Goal: Task Accomplishment & Management: Manage account settings

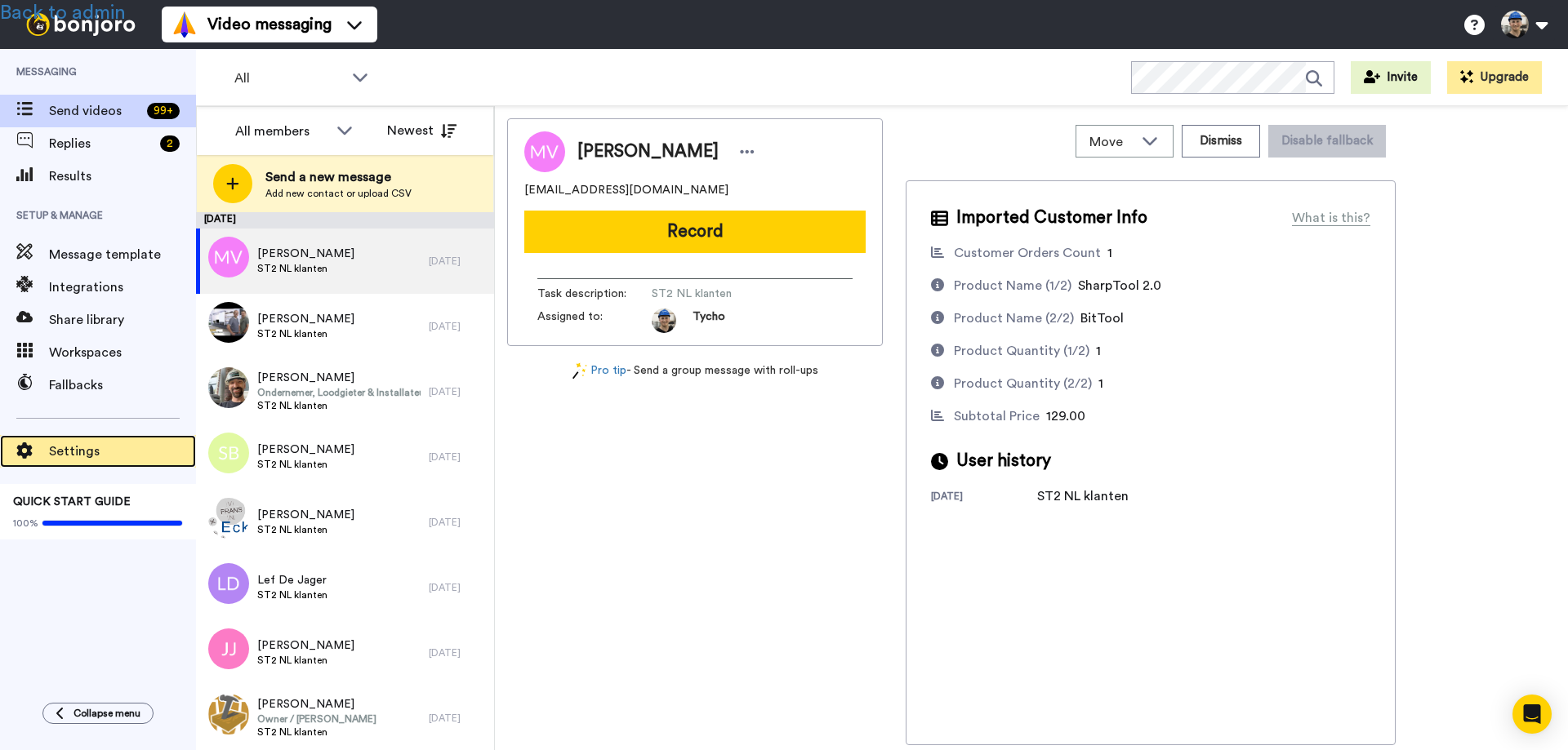
click at [78, 454] on span "Settings" at bounding box center [123, 452] width 147 height 19
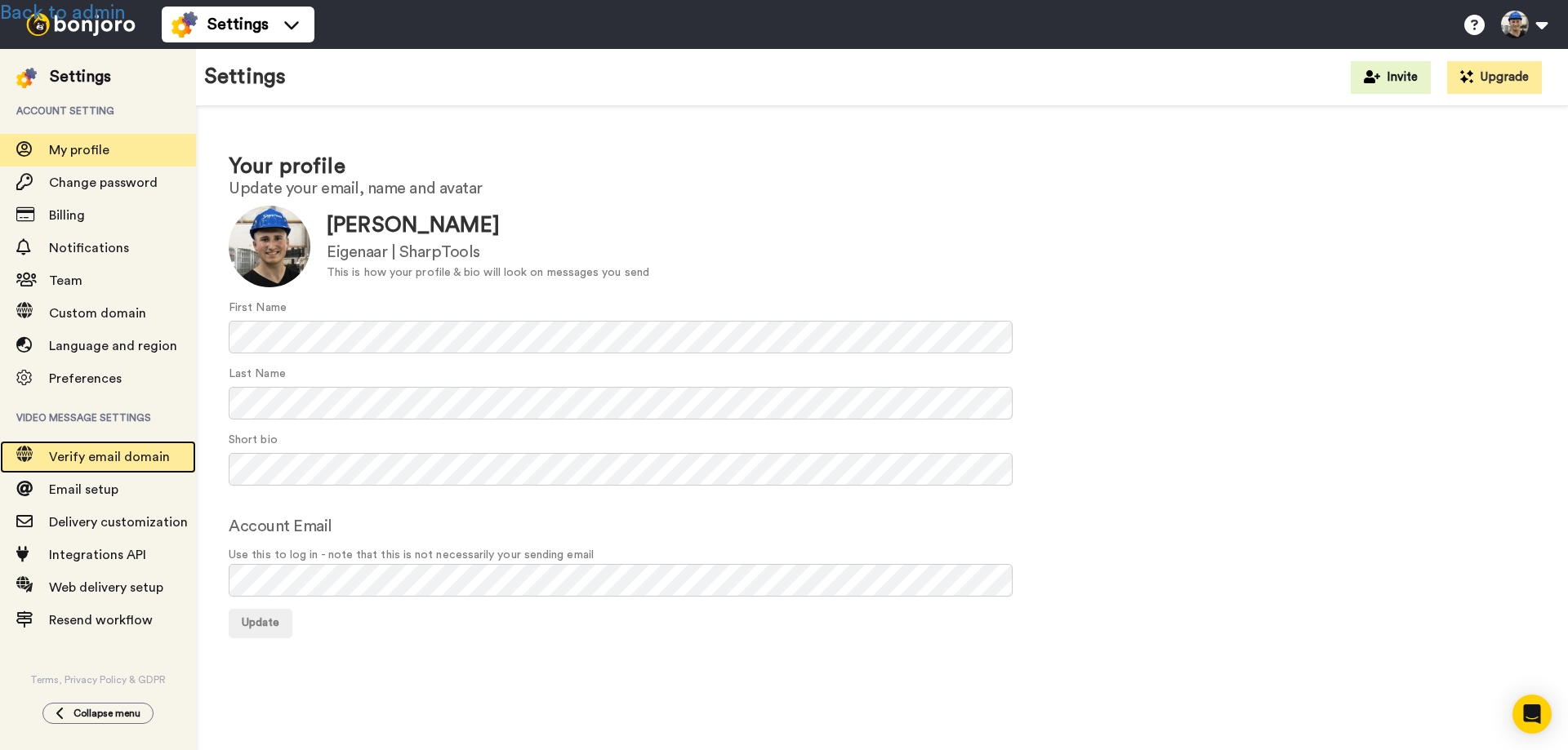
click at [91, 462] on span "Verify email domain" at bounding box center [109, 457] width 121 height 13
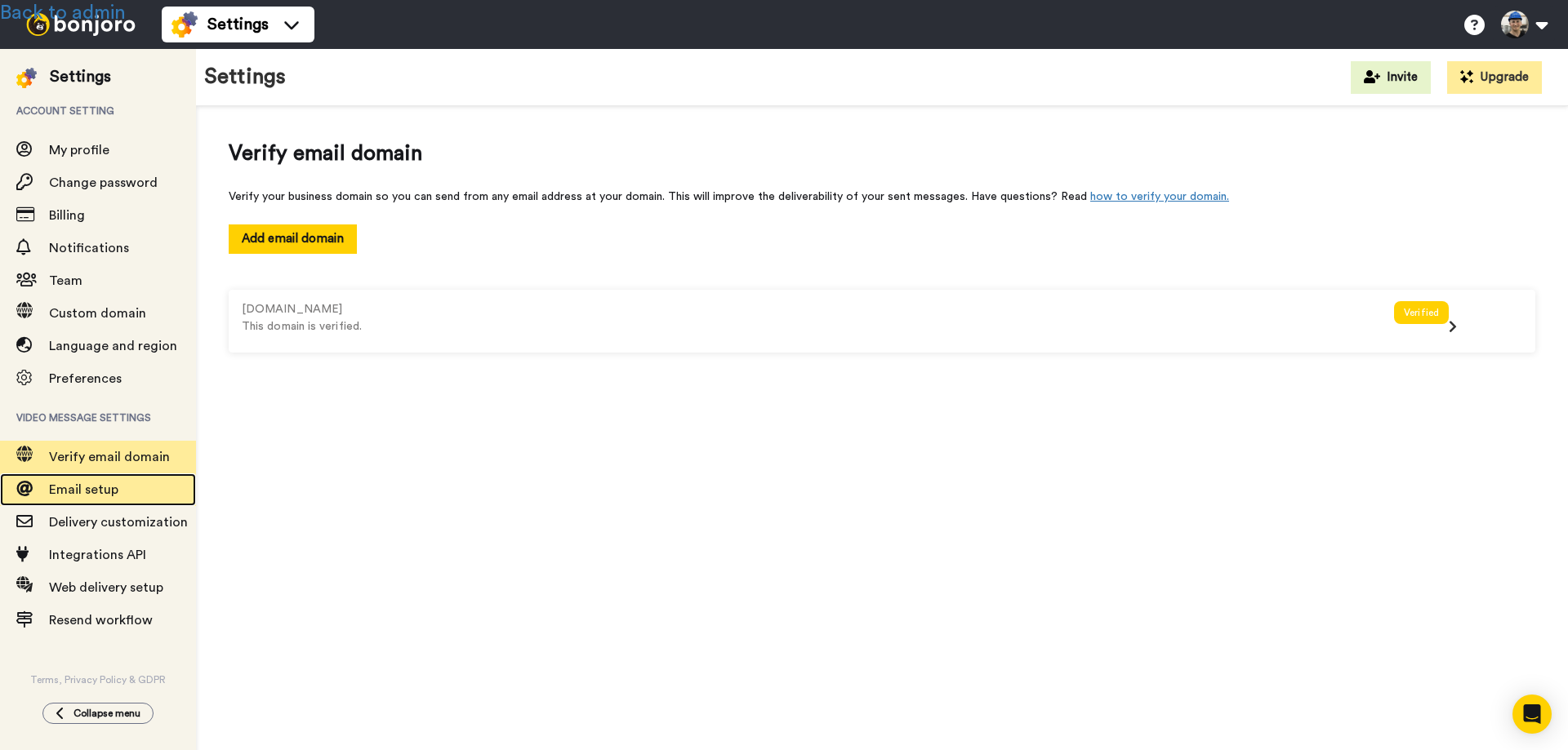
click at [81, 488] on span "Email setup" at bounding box center [83, 489] width 69 height 13
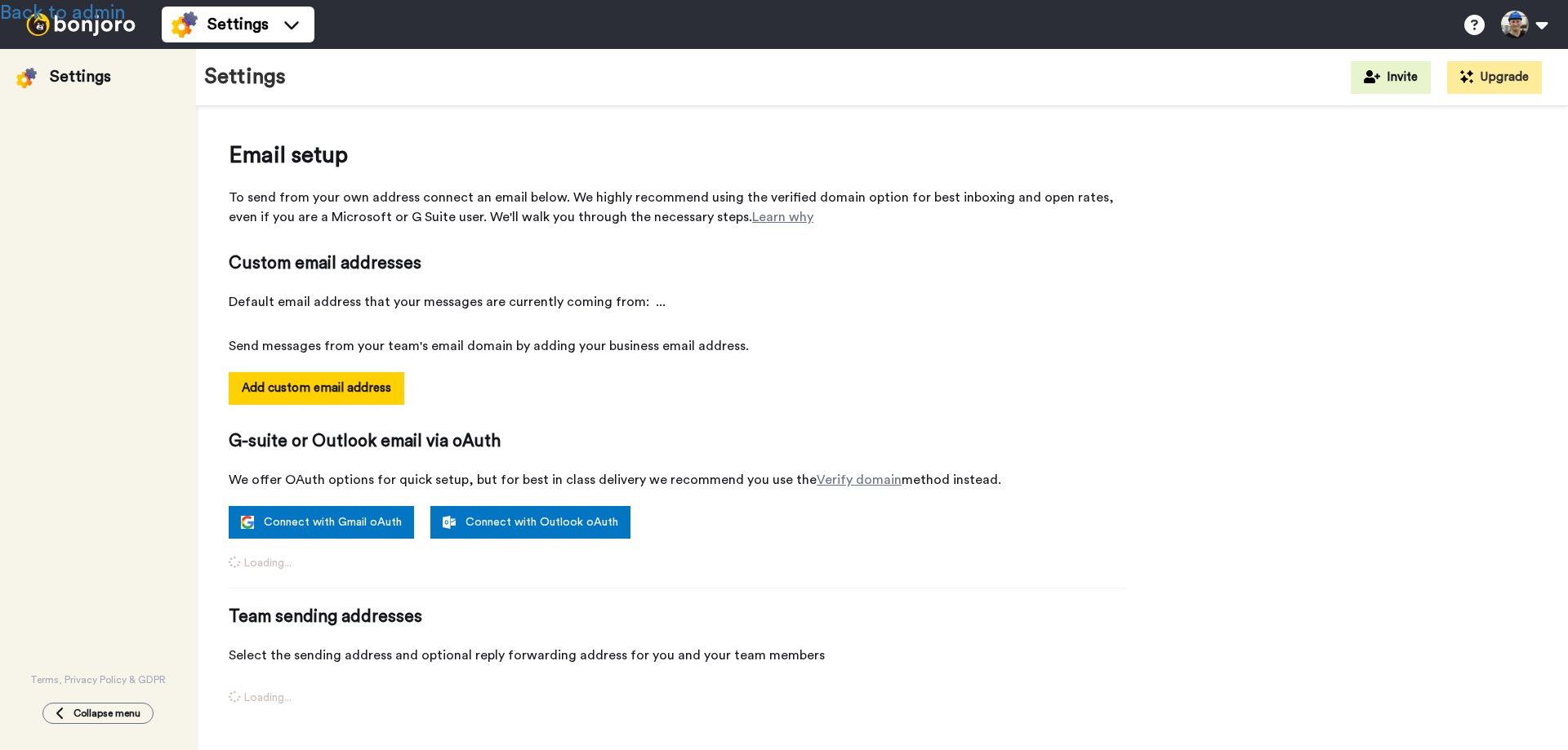
select select "164236"
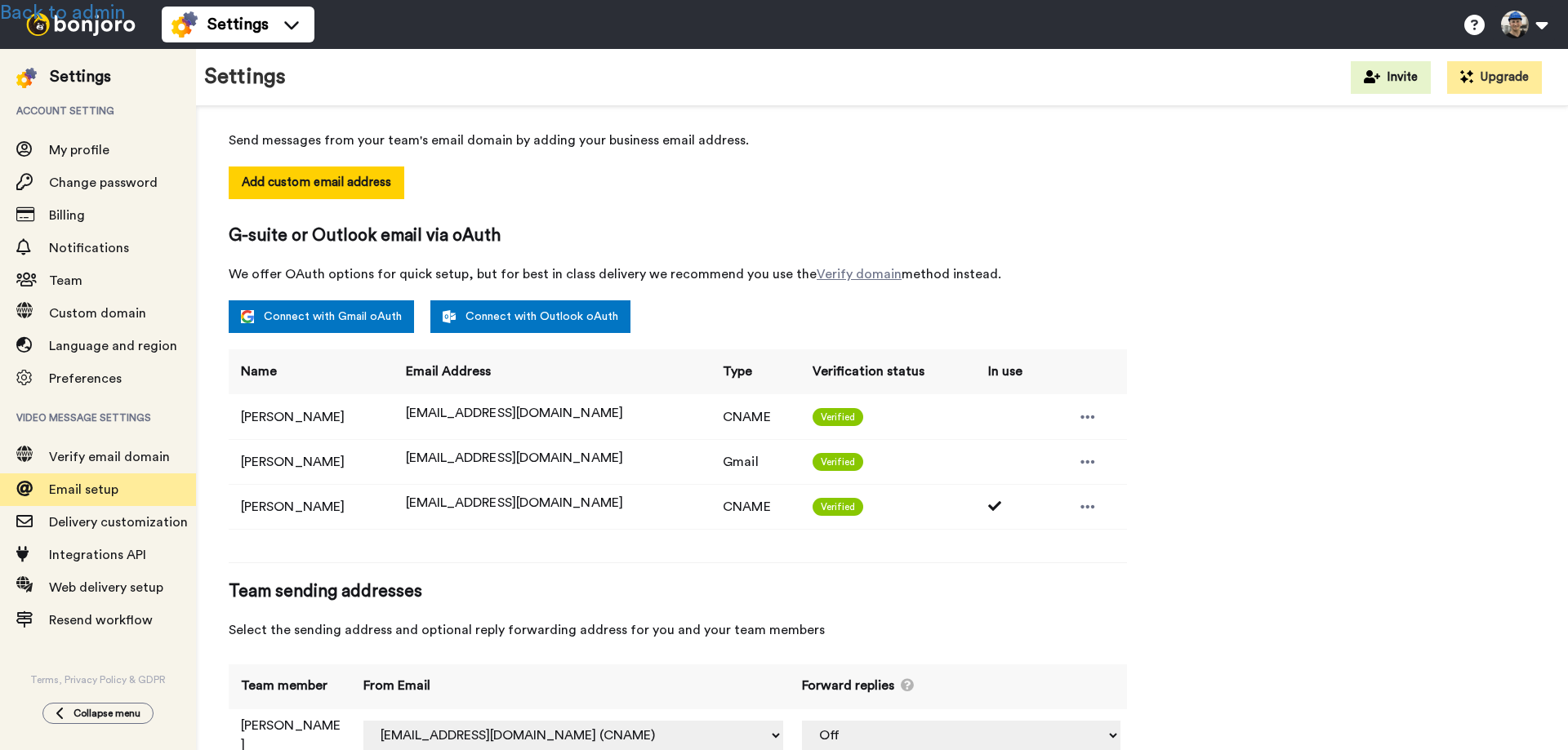
scroll to position [249, 0]
